Goal: Information Seeking & Learning: Learn about a topic

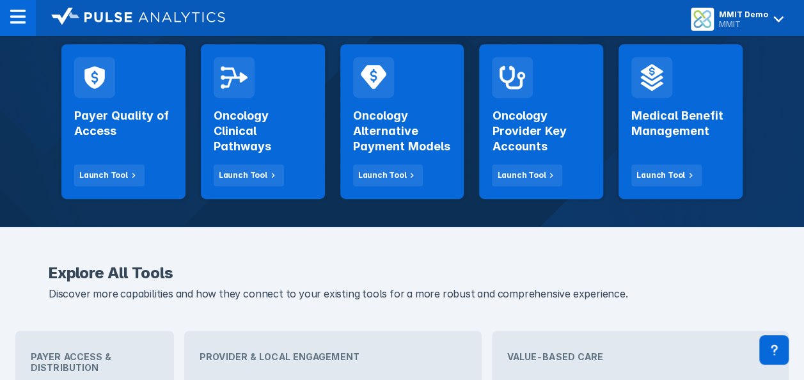
scroll to position [256, 0]
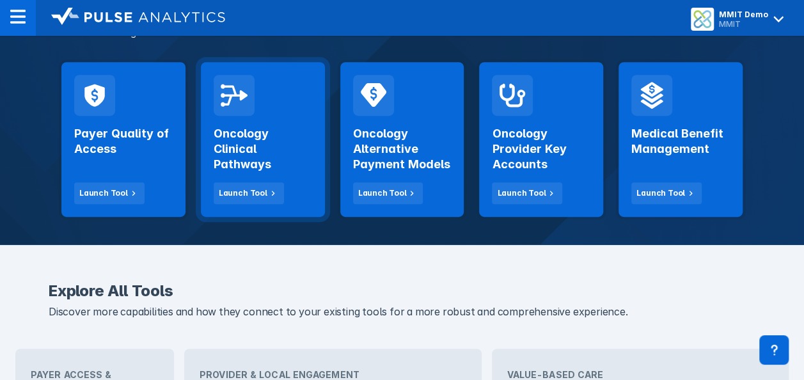
click at [228, 156] on h2 "Oncology Clinical Pathways" at bounding box center [263, 149] width 99 height 46
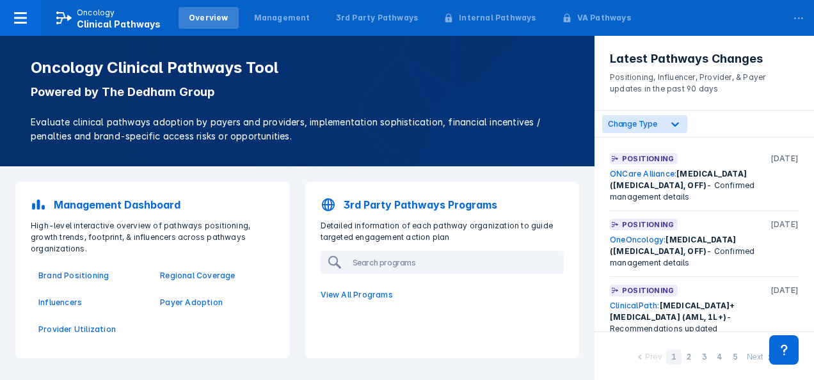
click at [372, 202] on p "3rd Party Pathways Programs" at bounding box center [421, 204] width 154 height 15
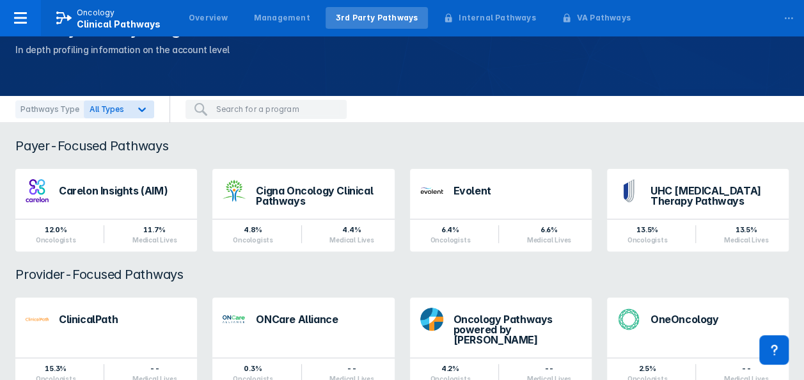
scroll to position [54, 0]
click at [156, 190] on div "Carelon Insights (AIM)" at bounding box center [123, 189] width 128 height 10
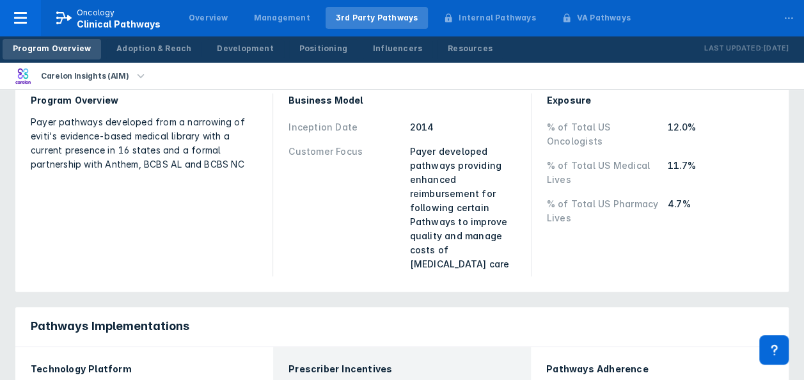
scroll to position [128, 0]
